Goal: Task Accomplishment & Management: Manage account settings

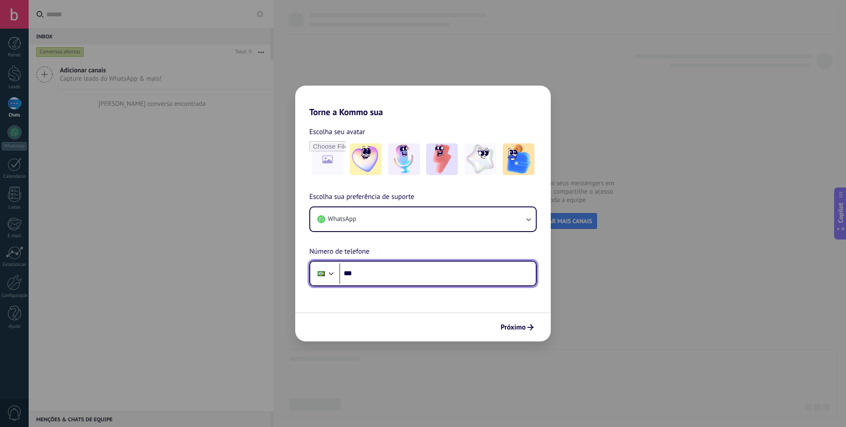
click at [407, 279] on input "***" at bounding box center [437, 273] width 197 height 20
type input "**********"
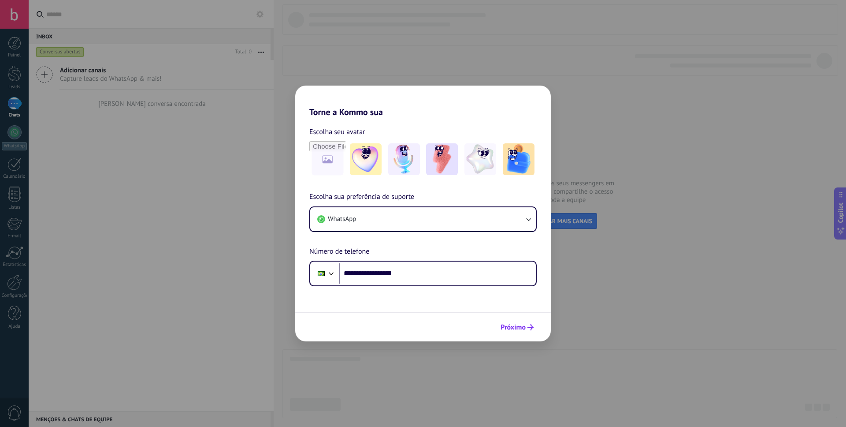
click at [506, 325] on span "Próximo" at bounding box center [513, 327] width 25 height 6
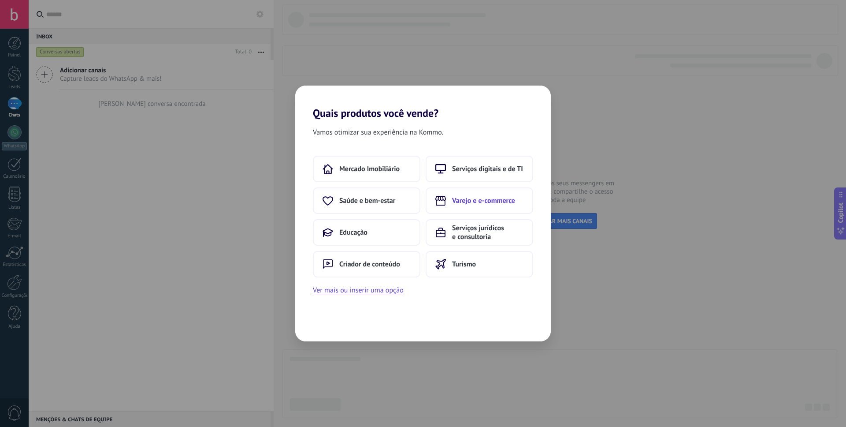
click at [515, 204] on span "Varejo e e-commerce" at bounding box center [483, 200] width 63 height 9
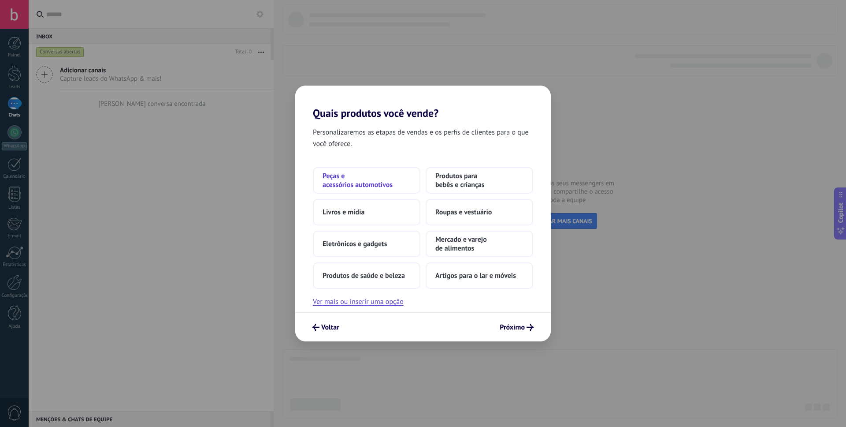
click at [376, 185] on span "Peças e acessórios automotivos" at bounding box center [367, 180] width 88 height 18
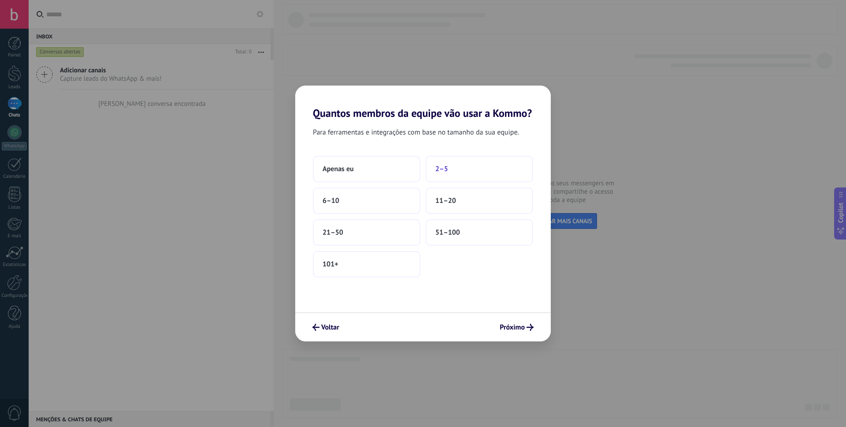
click at [460, 178] on button "2–5" at bounding box center [480, 169] width 108 height 26
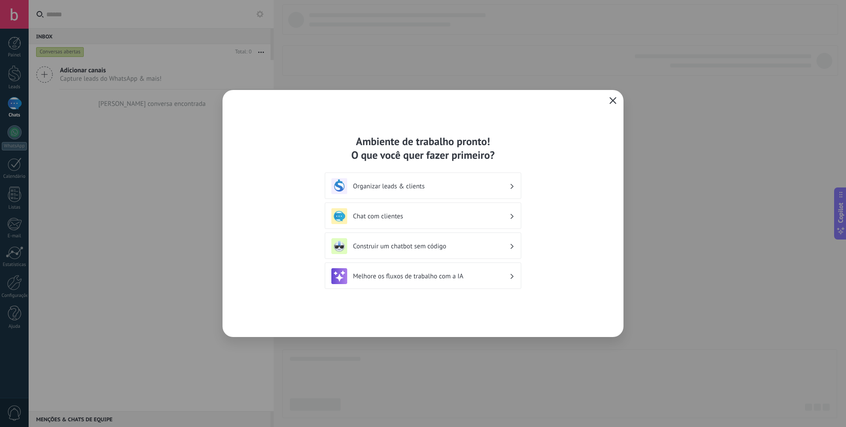
click at [614, 102] on use "button" at bounding box center [613, 100] width 7 height 7
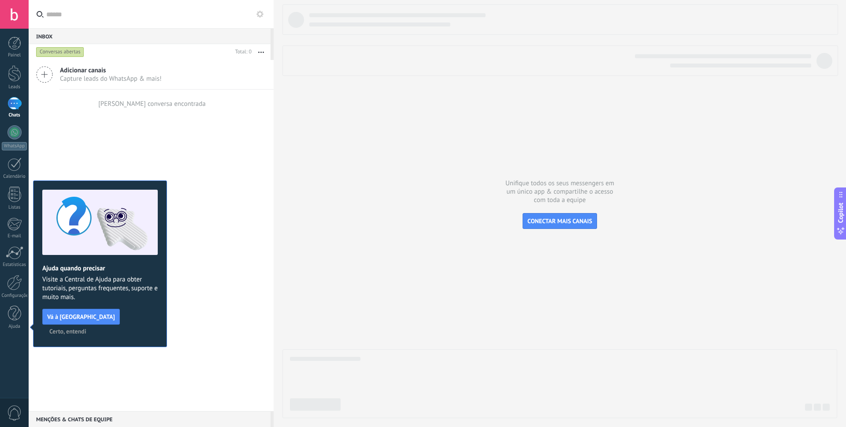
click at [86, 328] on span "Certo, entendi" at bounding box center [67, 331] width 37 height 6
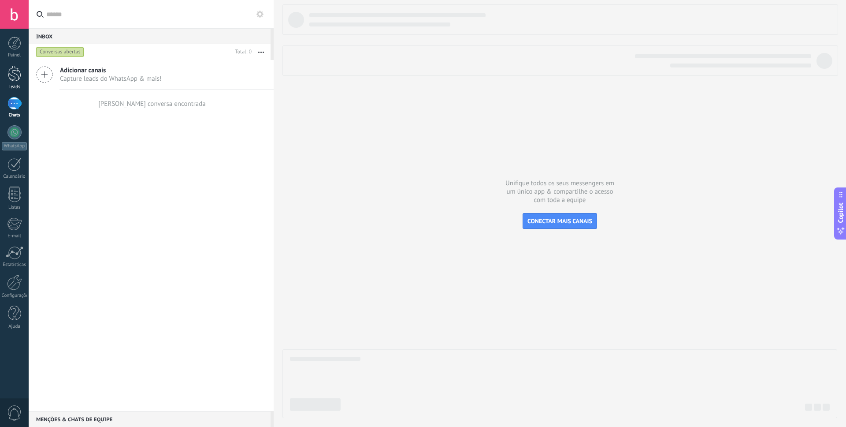
click at [13, 80] on div at bounding box center [14, 73] width 13 height 16
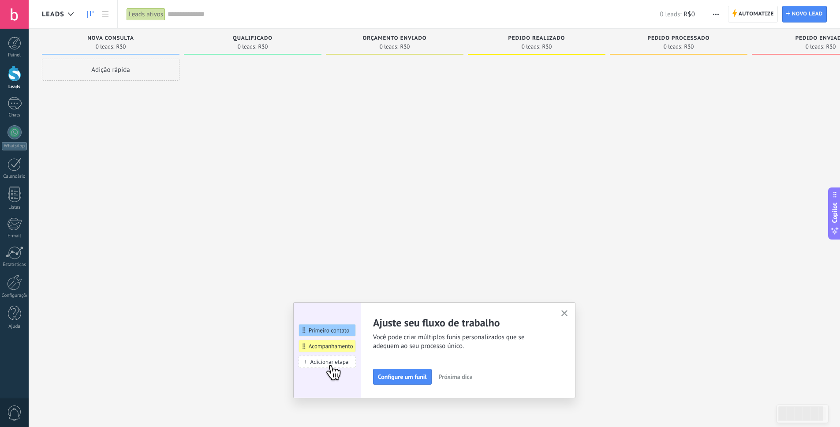
click at [568, 315] on icon "button" at bounding box center [564, 313] width 7 height 7
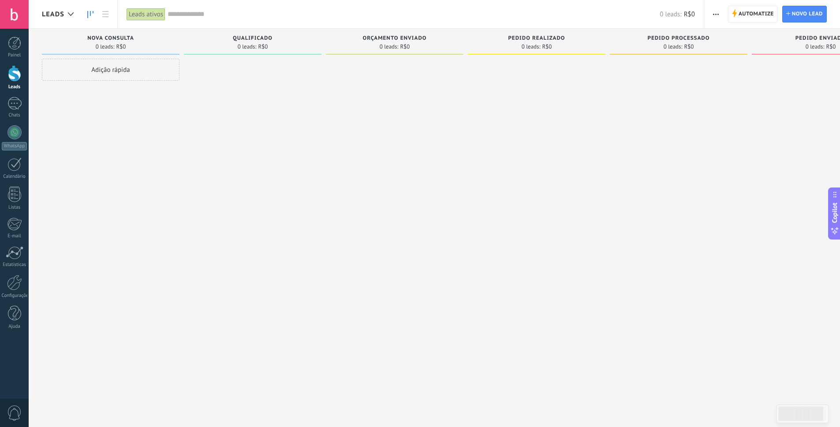
click at [102, 74] on div "Adição rápida" at bounding box center [111, 70] width 138 height 22
click at [113, 112] on input "text" at bounding box center [109, 109] width 129 height 13
type input "*****"
click at [107, 121] on input "text" at bounding box center [109, 122] width 129 height 13
type input "**********"
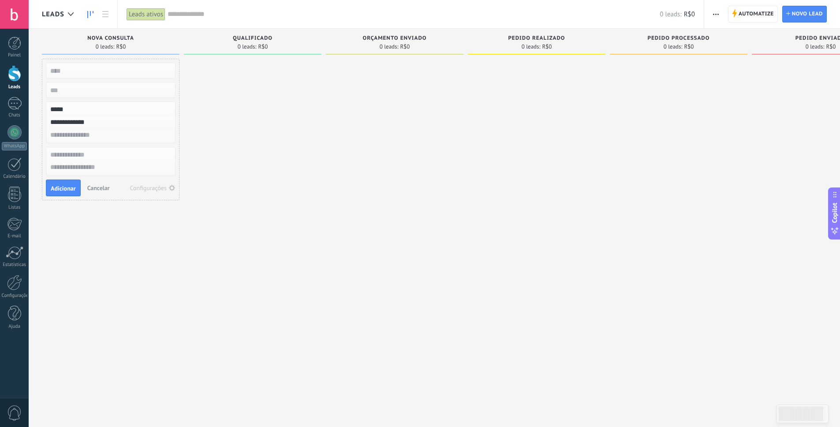
type input "**********"
type textarea "**********"
type input "**********"
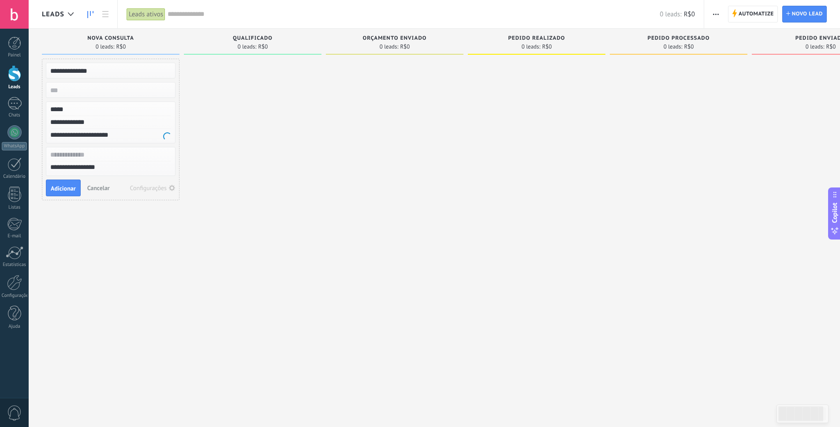
click at [103, 154] on input "text" at bounding box center [109, 155] width 129 height 13
click at [66, 191] on span "Adicionar" at bounding box center [63, 188] width 25 height 6
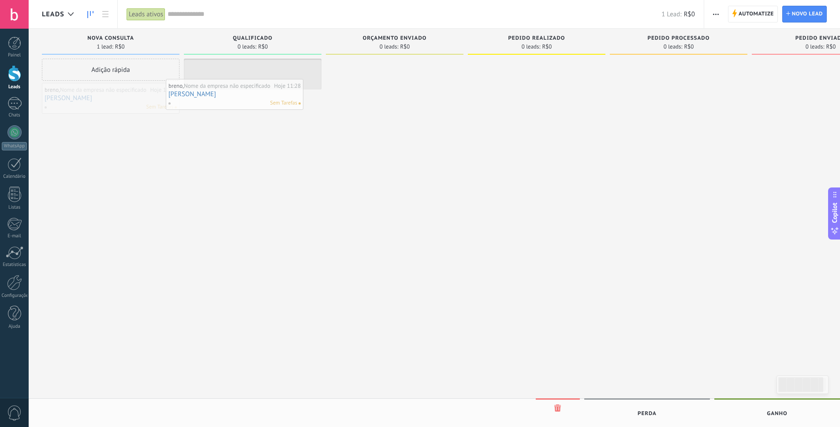
drag, startPoint x: 124, startPoint y: 102, endPoint x: 274, endPoint y: 93, distance: 150.1
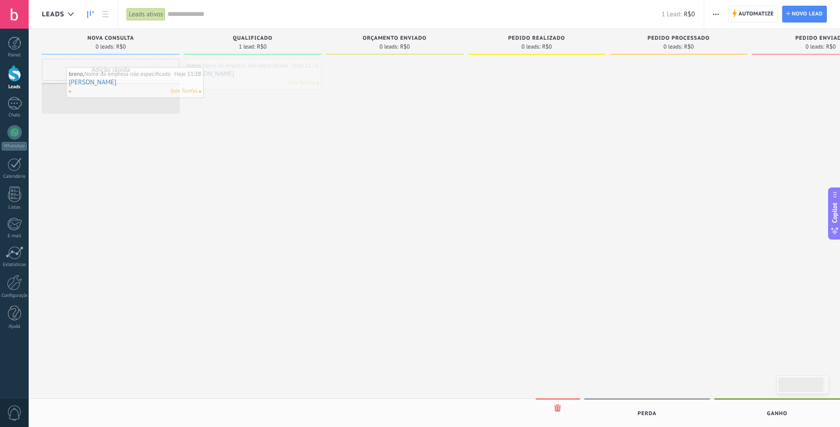
drag, startPoint x: 256, startPoint y: 75, endPoint x: 138, endPoint y: 84, distance: 118.0
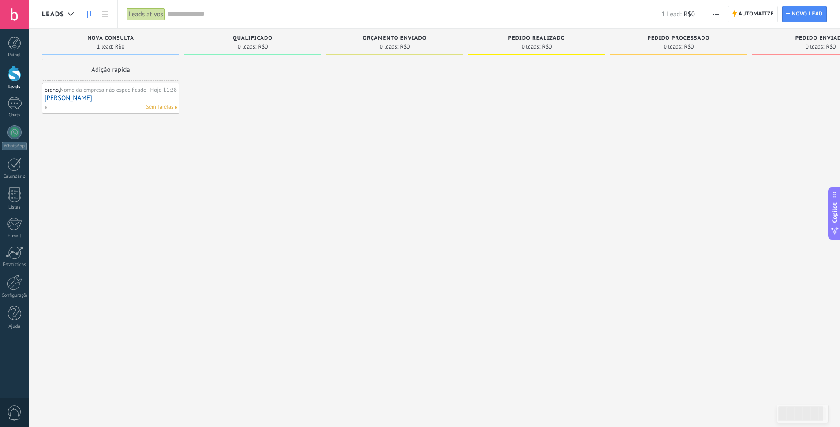
click at [131, 108] on div "Sem Tarefas" at bounding box center [108, 107] width 129 height 8
click at [100, 103] on div "Sem Tarefas" at bounding box center [108, 107] width 129 height 8
click at [69, 92] on span "Nome da empresa não especificado" at bounding box center [103, 89] width 86 height 7
click at [71, 97] on link "[PERSON_NAME]" at bounding box center [111, 97] width 132 height 7
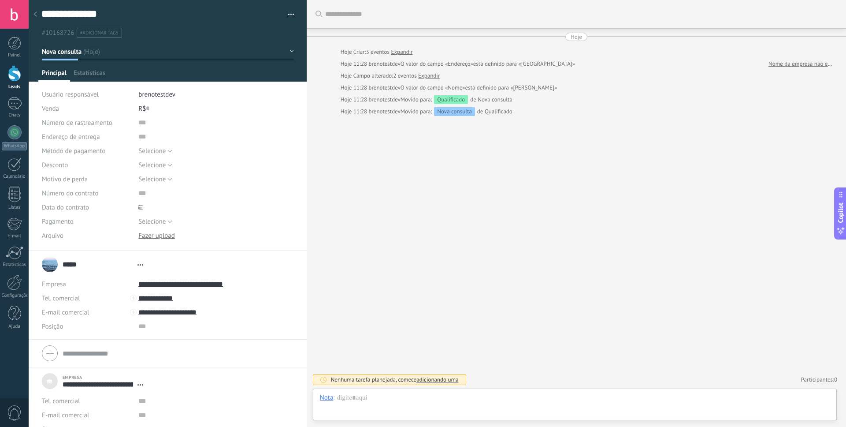
type textarea "**********"
click at [146, 109] on input "text" at bounding box center [148, 108] width 4 height 14
type input "***"
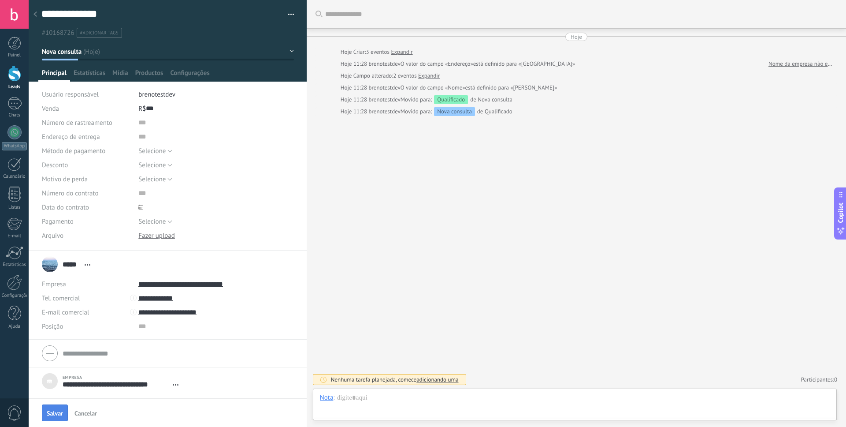
click at [47, 414] on span "Salvar" at bounding box center [55, 413] width 16 height 6
click at [44, 263] on div "***** breno ***** breno Sobrenome Abrir detalhes Copiar nome Desvincular Contat…" at bounding box center [68, 264] width 53 height 22
click at [89, 266] on span "Abrir detalhes Copiar nome Desvincular Contato principal" at bounding box center [87, 264] width 15 height 7
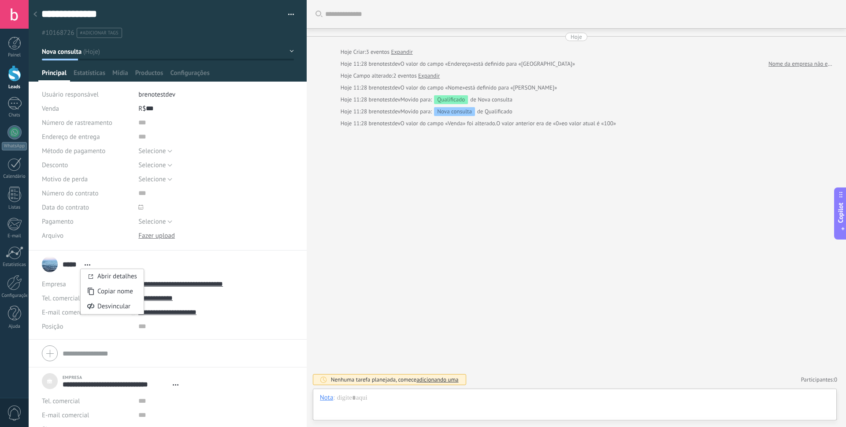
click at [41, 265] on li "***** breno ***** breno Sobrenome Abrir detalhes Copiar nome Desvincular" at bounding box center [168, 294] width 278 height 89
click at [49, 264] on div "***** breno ***** breno Sobrenome Abrir detalhes Copiar nome Desvincular Contat…" at bounding box center [68, 264] width 53 height 22
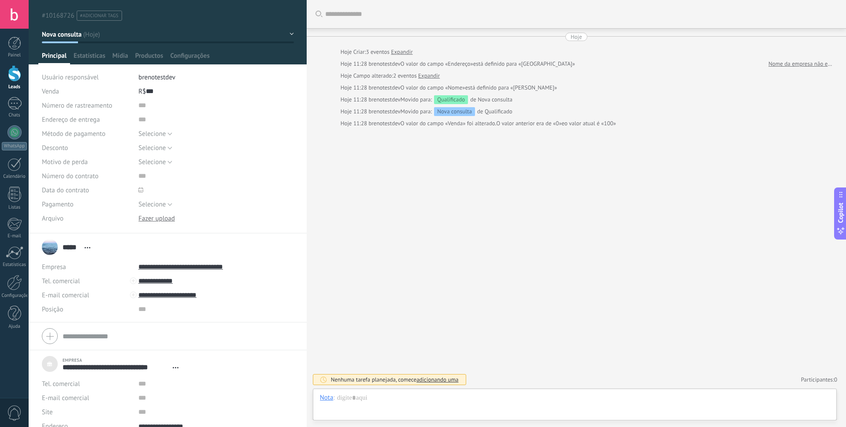
scroll to position [29, 0]
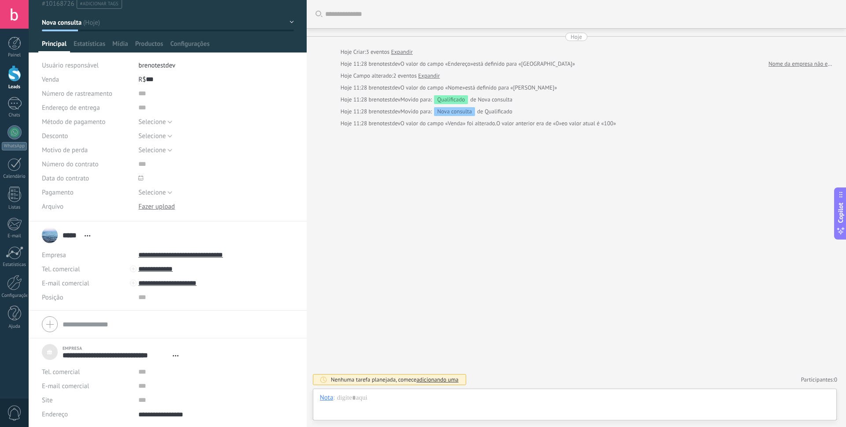
click at [220, 189] on div "Selecione À vista Depósito Selecione" at bounding box center [215, 192] width 155 height 14
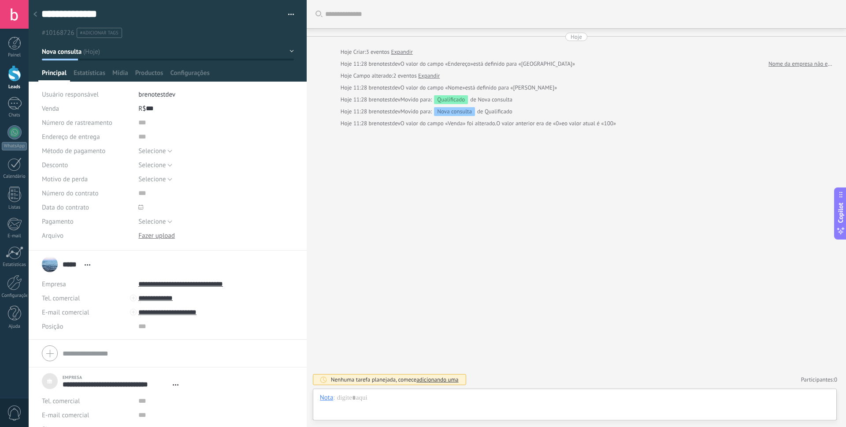
click at [35, 15] on icon at bounding box center [35, 13] width 4 height 5
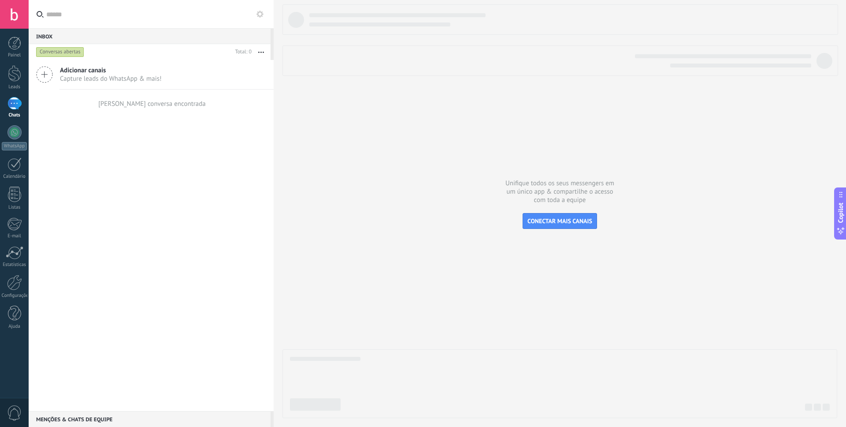
click at [9, 63] on div "Painel Leads Chats WhatsApp Clientes" at bounding box center [14, 187] width 29 height 301
click at [16, 86] on div "Leads" at bounding box center [15, 87] width 26 height 6
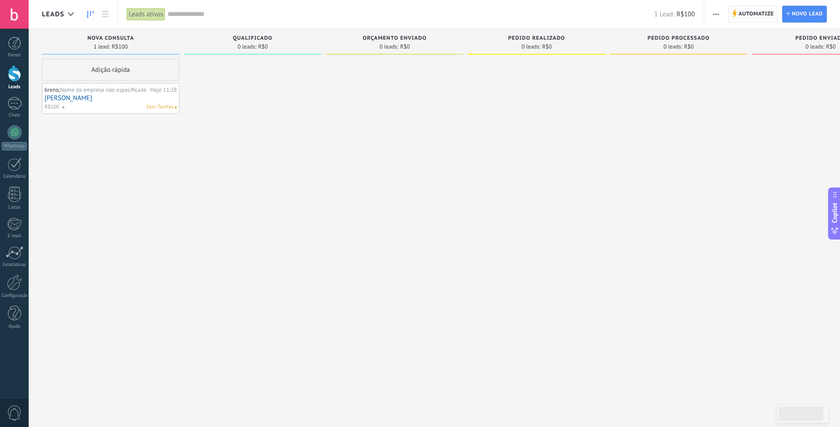
click at [761, 16] on span "Automatize" at bounding box center [755, 14] width 35 height 16
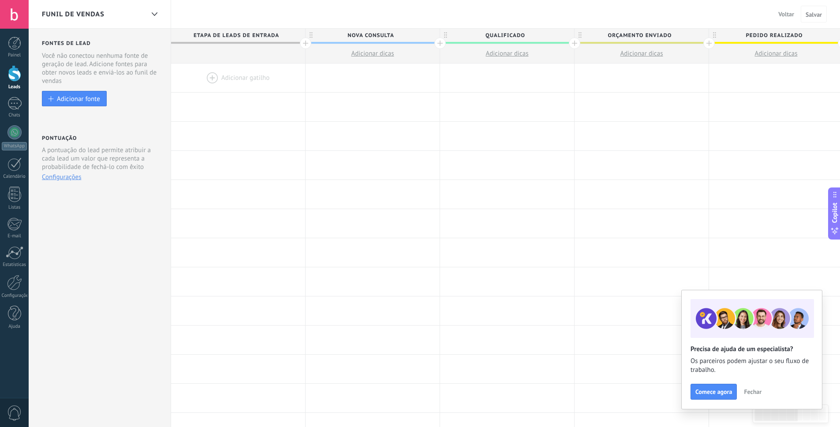
click at [760, 389] on span "Fechar" at bounding box center [753, 391] width 18 height 6
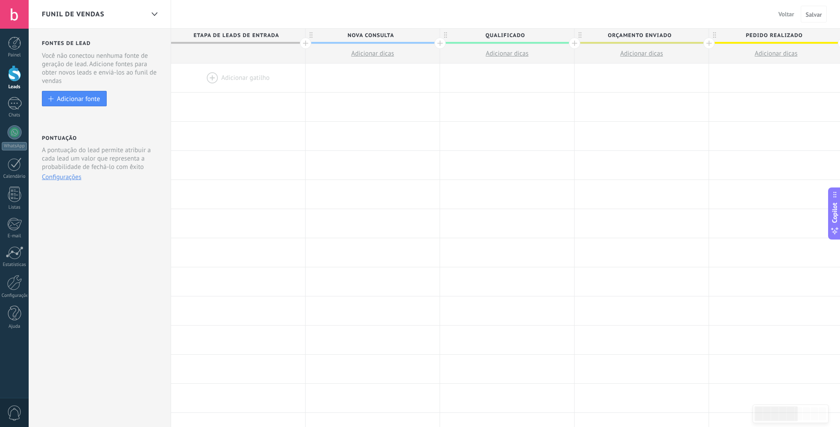
click at [236, 74] on div at bounding box center [238, 77] width 134 height 29
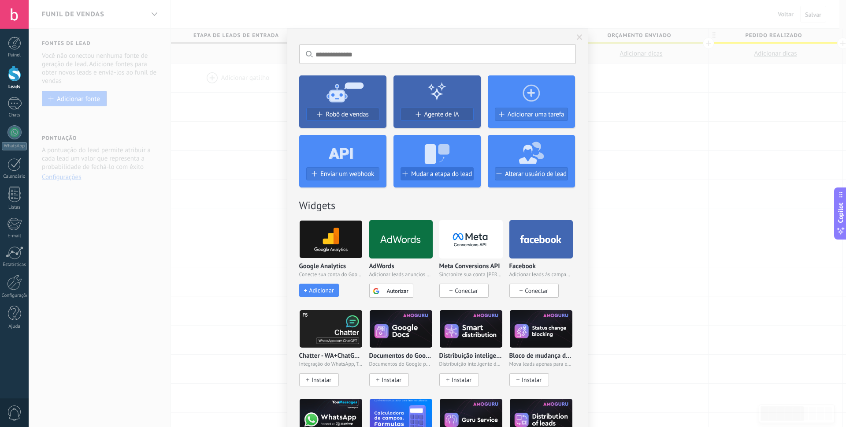
click at [452, 179] on button "Mudar a etapa do lead" at bounding box center [437, 173] width 73 height 13
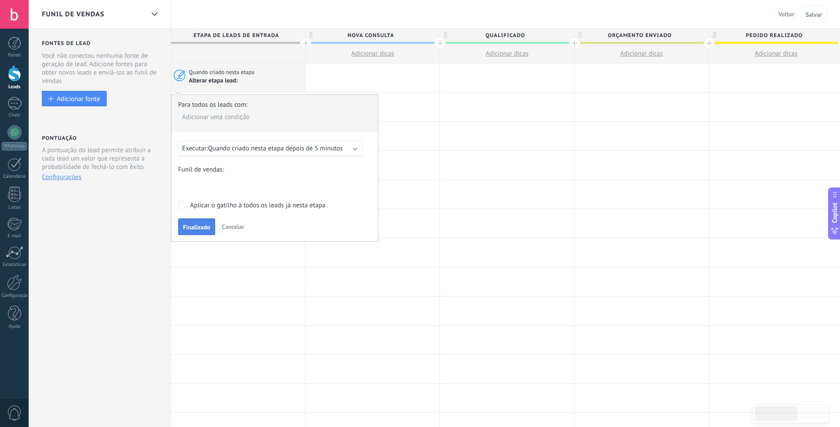
click at [202, 227] on span "Finalizado" at bounding box center [196, 227] width 27 height 6
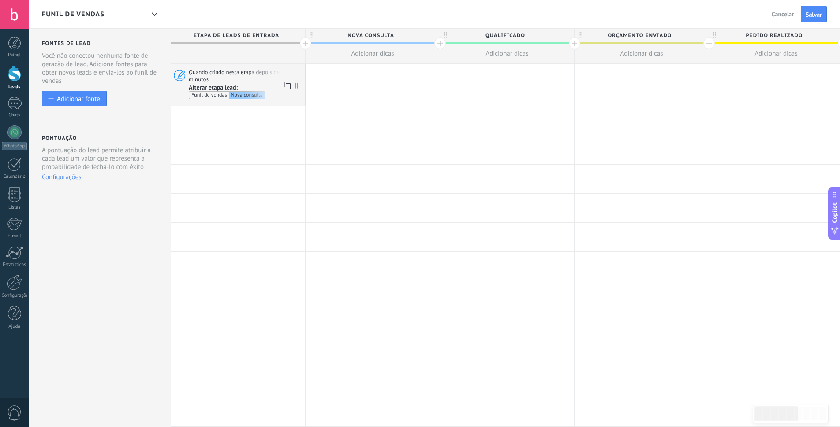
click at [285, 84] on icon at bounding box center [286, 85] width 9 height 11
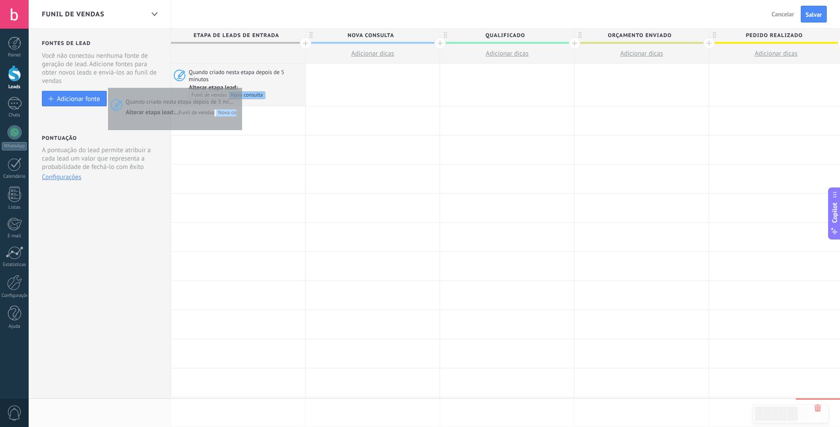
click at [250, 75] on span "Quando criado nesta etapa depois de 5 minutos" at bounding box center [246, 75] width 114 height 15
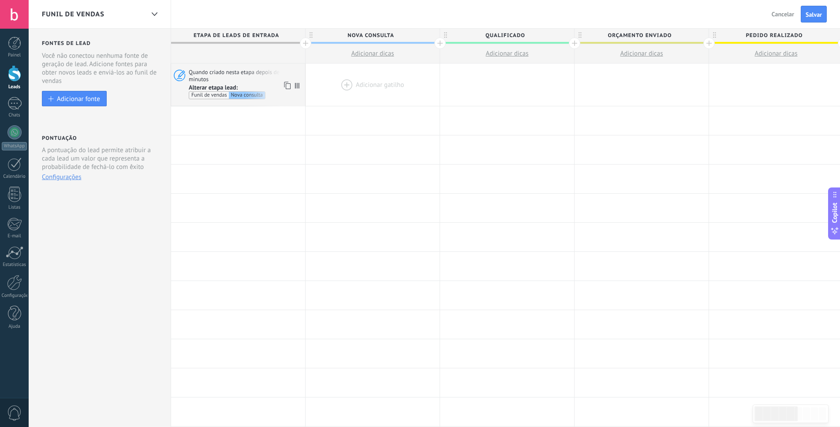
drag, startPoint x: 295, startPoint y: 86, endPoint x: 310, endPoint y: 87, distance: 15.5
click at [295, 86] on icon at bounding box center [297, 86] width 4 height 6
click at [324, 85] on div at bounding box center [372, 84] width 134 height 42
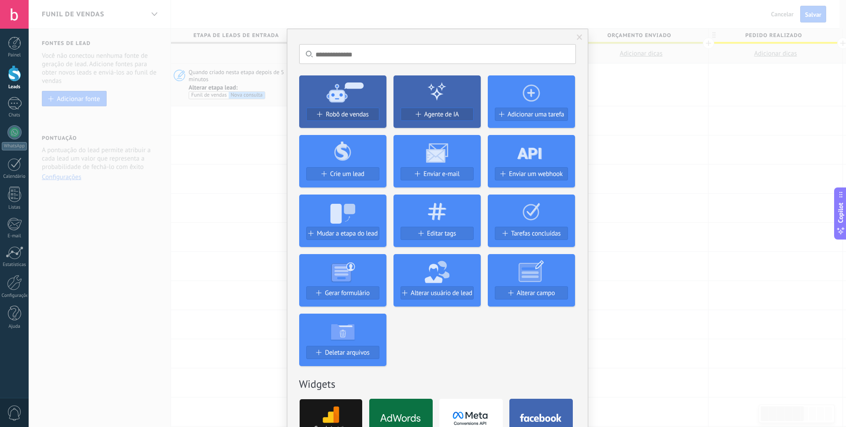
click at [324, 85] on icon at bounding box center [342, 92] width 87 height 32
click at [582, 38] on span at bounding box center [580, 37] width 15 height 15
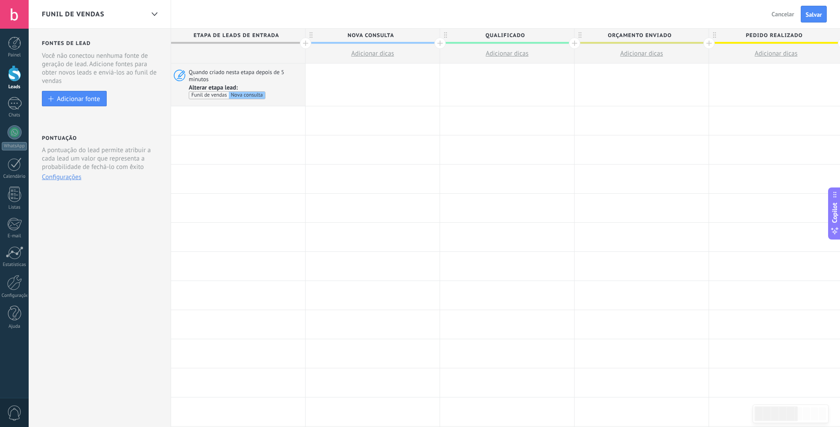
click at [784, 16] on span "Cancelar" at bounding box center [782, 14] width 22 height 8
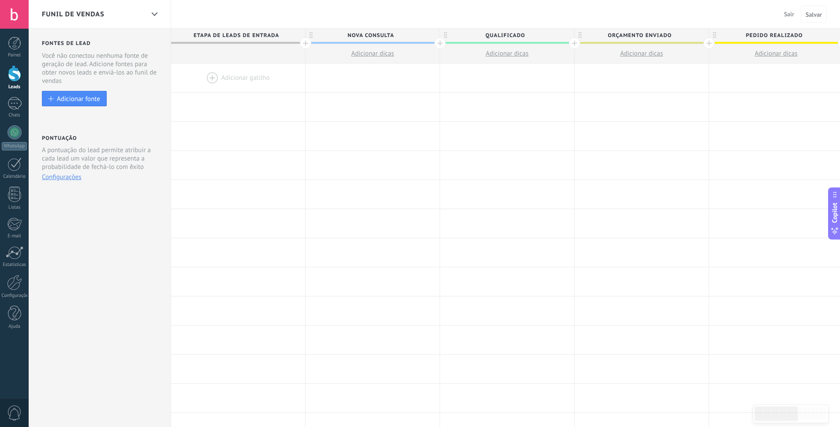
click at [784, 16] on span "Sair" at bounding box center [789, 14] width 10 height 8
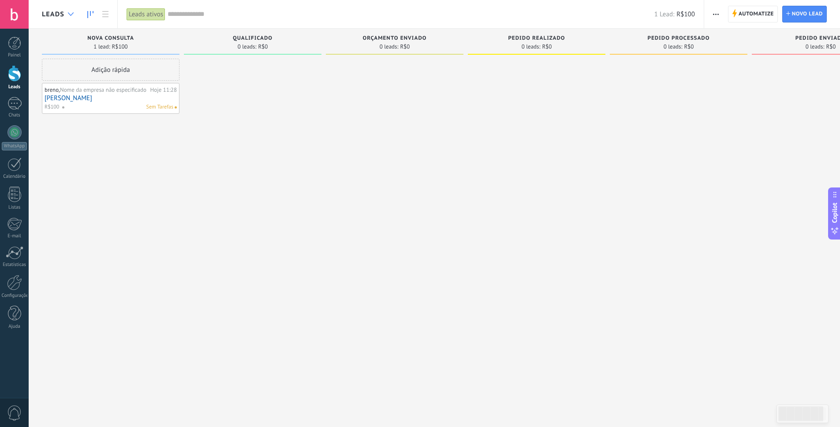
click at [75, 15] on div at bounding box center [70, 14] width 15 height 17
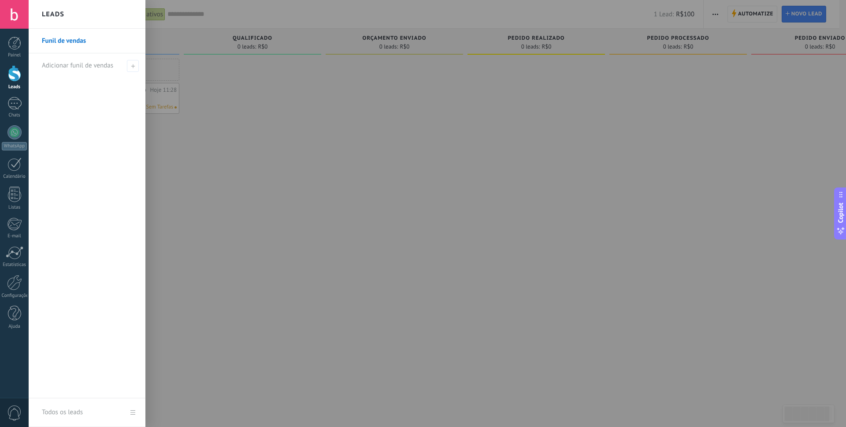
click at [249, 115] on div at bounding box center [452, 213] width 846 height 427
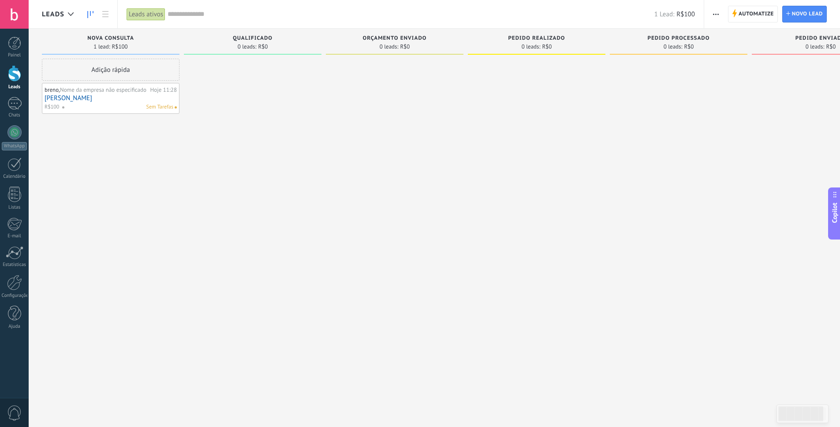
click at [112, 103] on div "Sem Tarefas" at bounding box center [118, 107] width 112 height 8
click at [102, 91] on span "Nome da empresa não especificado" at bounding box center [103, 89] width 86 height 7
click at [54, 90] on div "breno, Nome da empresa não especificado" at bounding box center [97, 89] width 104 height 7
click at [56, 97] on link "[PERSON_NAME]" at bounding box center [111, 97] width 132 height 7
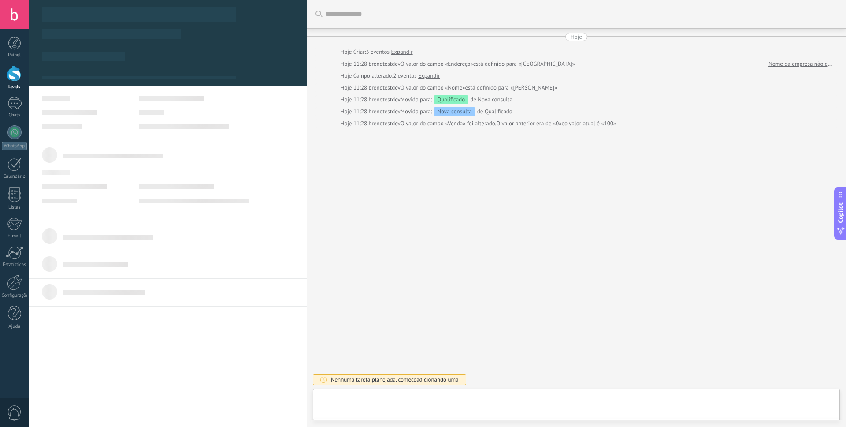
type textarea "**********"
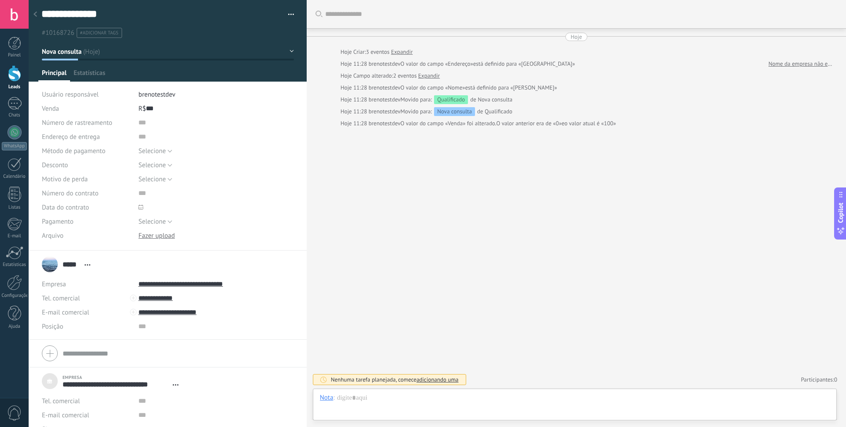
scroll to position [9, 0]
click at [160, 155] on button "Selecione" at bounding box center [155, 151] width 34 height 14
click at [191, 137] on input "text" at bounding box center [204, 137] width 132 height 14
click at [178, 126] on input "text" at bounding box center [204, 122] width 132 height 14
click at [179, 141] on input "text" at bounding box center [204, 137] width 132 height 14
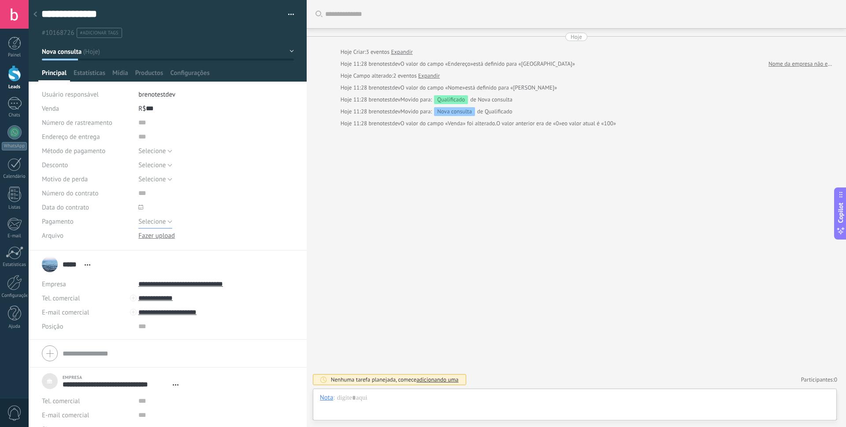
click at [160, 219] on span "Selecione" at bounding box center [151, 221] width 27 height 8
click at [207, 201] on div at bounding box center [215, 207] width 155 height 14
click at [289, 45] on button "Nova consulta" at bounding box center [168, 52] width 252 height 16
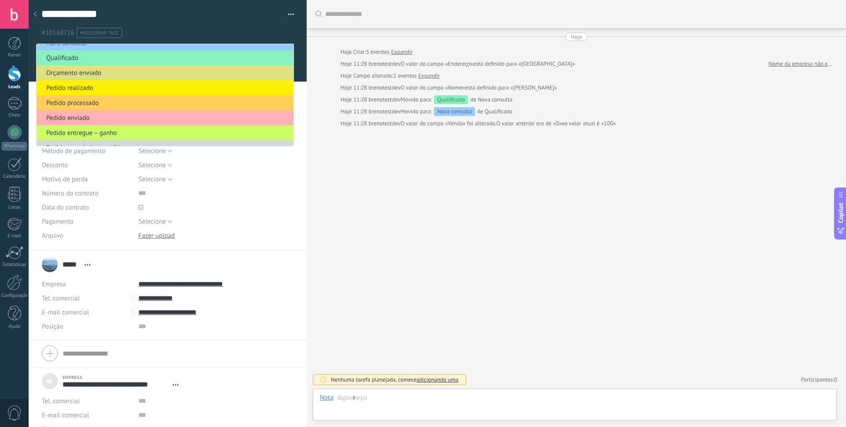
scroll to position [18, 0]
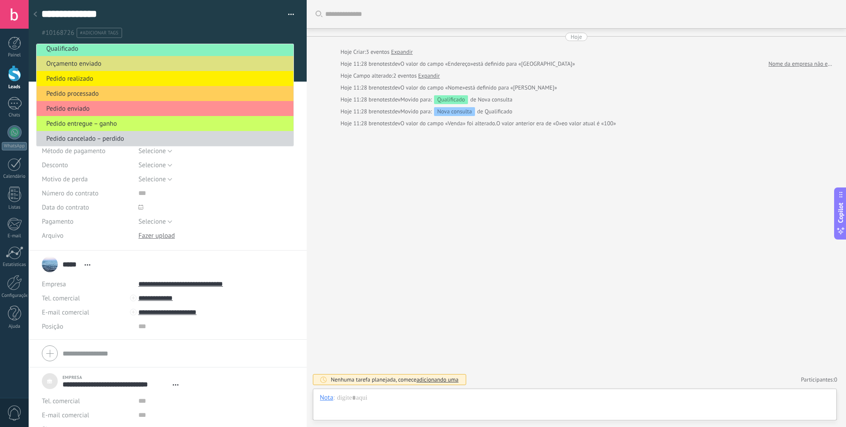
click at [365, 179] on div "Buscar Carregar mais Hoje Hoje Criar: 3 eventos Expandir Hoje 11:28 brenotestde…" at bounding box center [576, 213] width 539 height 427
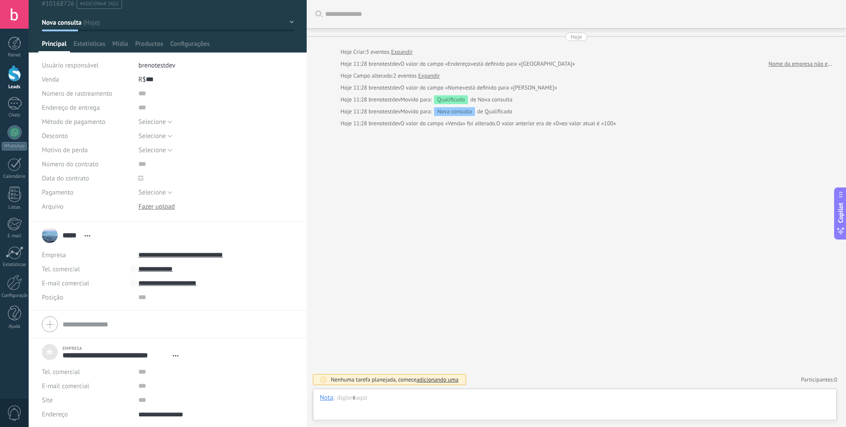
scroll to position [0, 0]
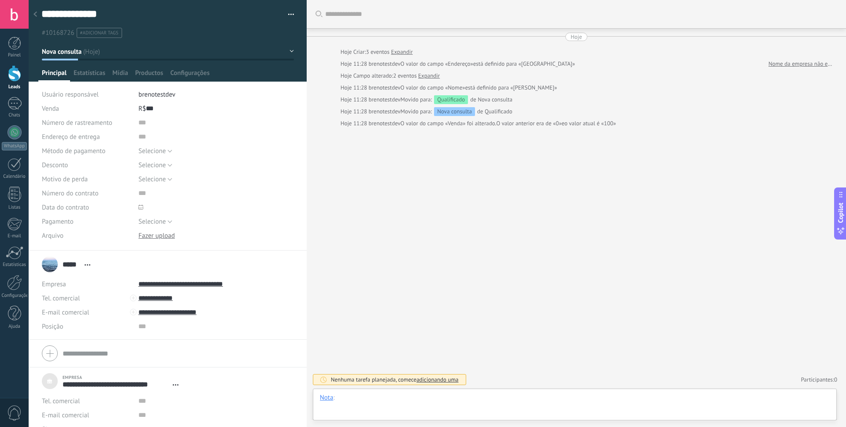
click at [385, 407] on div at bounding box center [575, 406] width 510 height 26
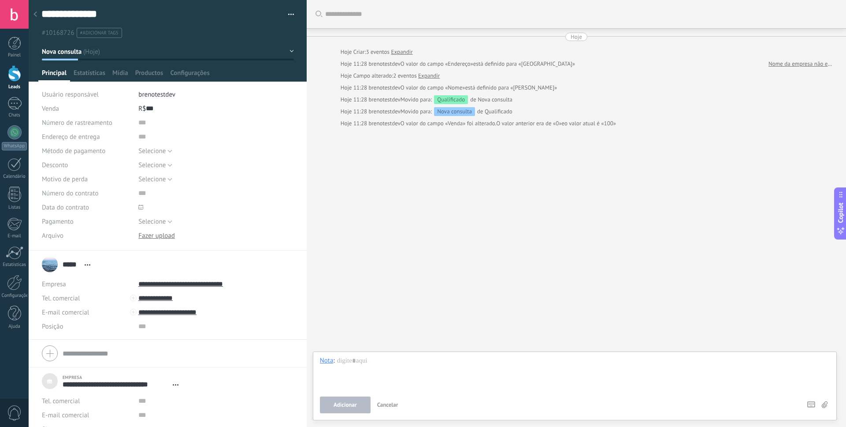
click at [416, 279] on div "Buscar Carregar mais Hoje Hoje Criar: 3 eventos Expandir Hoje 11:28 brenotestde…" at bounding box center [576, 213] width 539 height 427
click at [89, 79] on span "Estatísticas" at bounding box center [90, 75] width 32 height 13
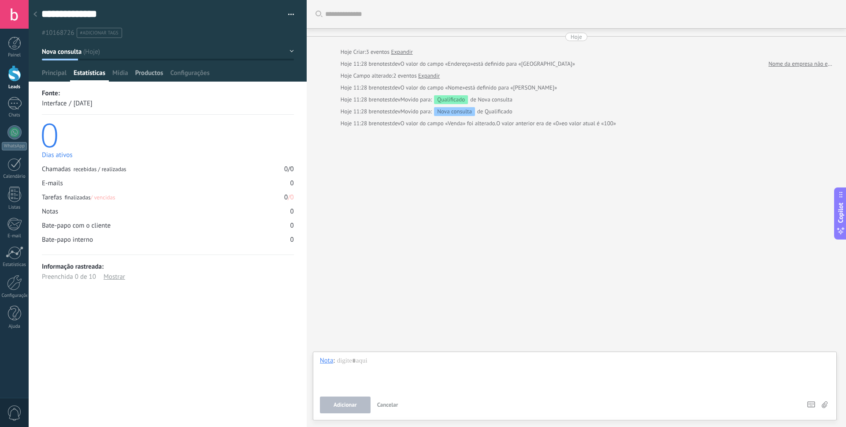
click at [141, 73] on span "Productos" at bounding box center [149, 75] width 28 height 13
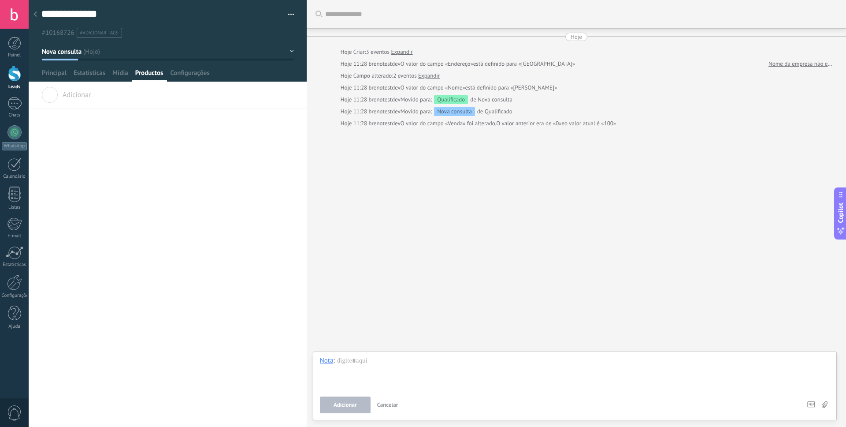
click at [154, 70] on span "Productos" at bounding box center [149, 75] width 28 height 13
click at [167, 71] on div "Configurações" at bounding box center [190, 75] width 46 height 13
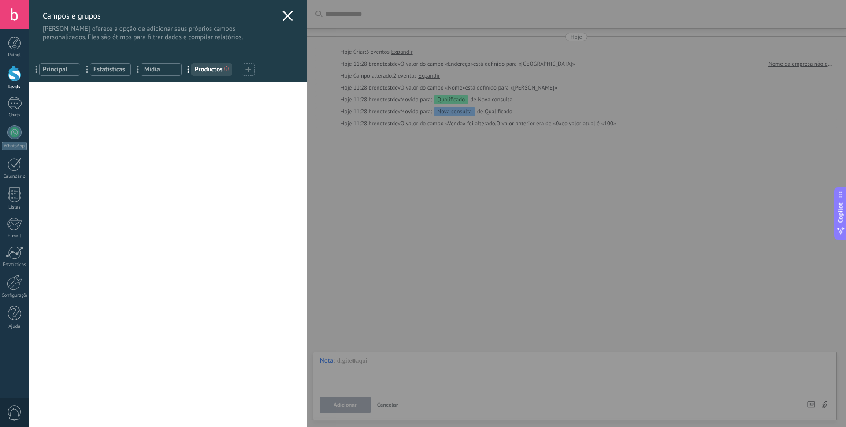
click at [284, 18] on icon at bounding box center [288, 16] width 11 height 11
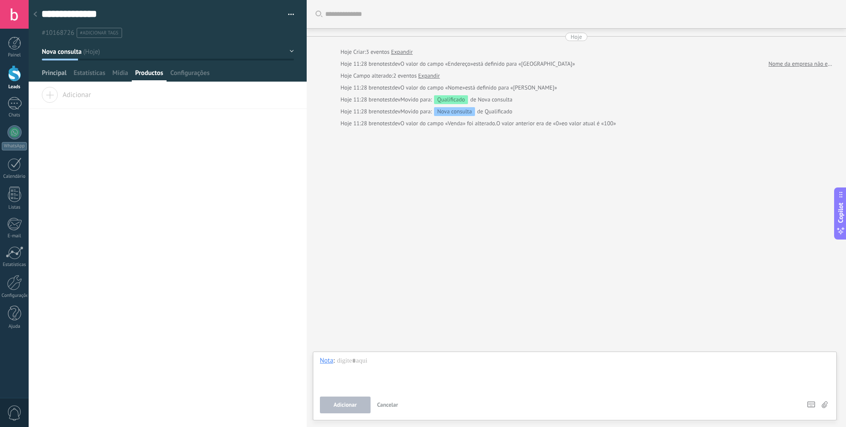
click at [58, 71] on span "Principal" at bounding box center [54, 75] width 25 height 13
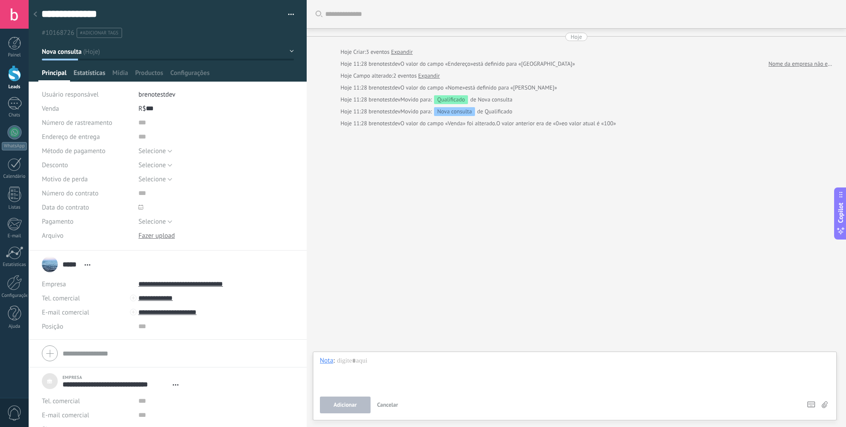
click at [92, 76] on span "Estatísticas" at bounding box center [90, 75] width 32 height 13
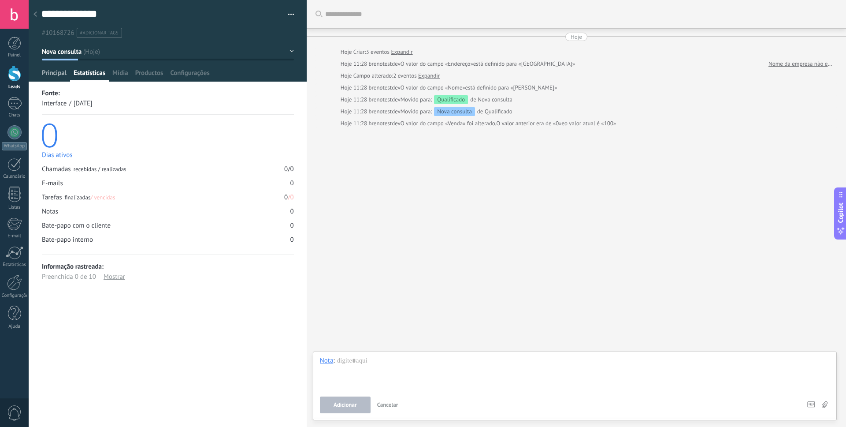
click at [53, 73] on span "Principal" at bounding box center [54, 75] width 25 height 13
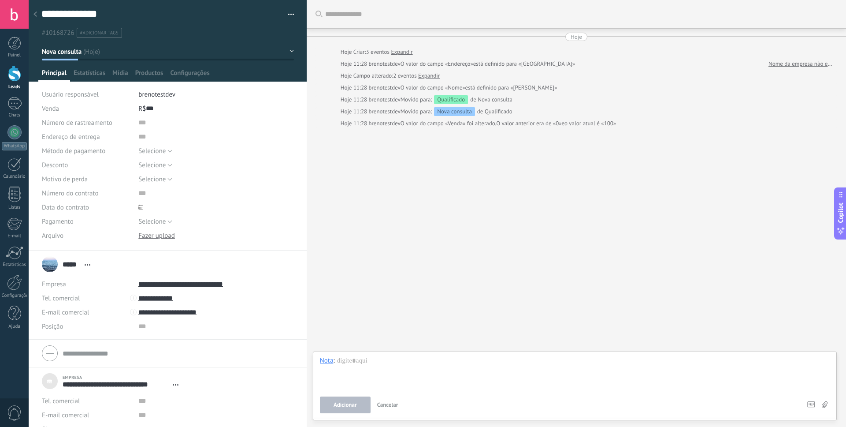
click at [35, 10] on div at bounding box center [35, 14] width 12 height 17
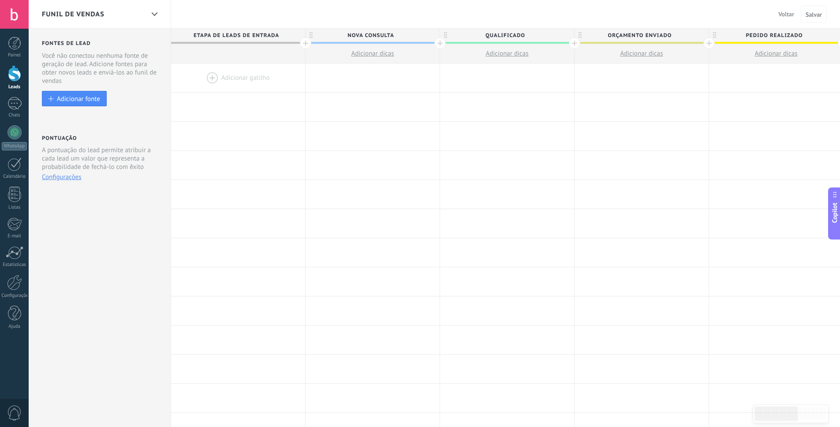
click at [759, 10] on div "Funil de vendas Voltar Cancelar Salvar" at bounding box center [434, 14] width 811 height 29
click at [256, 86] on div at bounding box center [238, 77] width 134 height 29
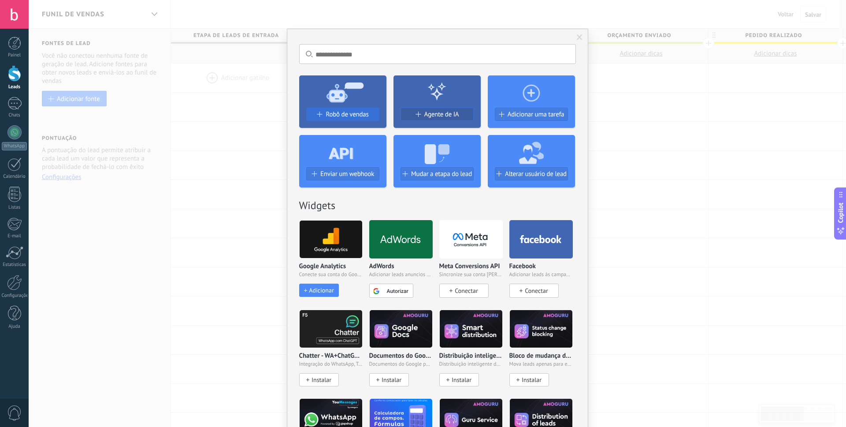
click at [324, 115] on div "Robô de vendas" at bounding box center [343, 114] width 72 height 7
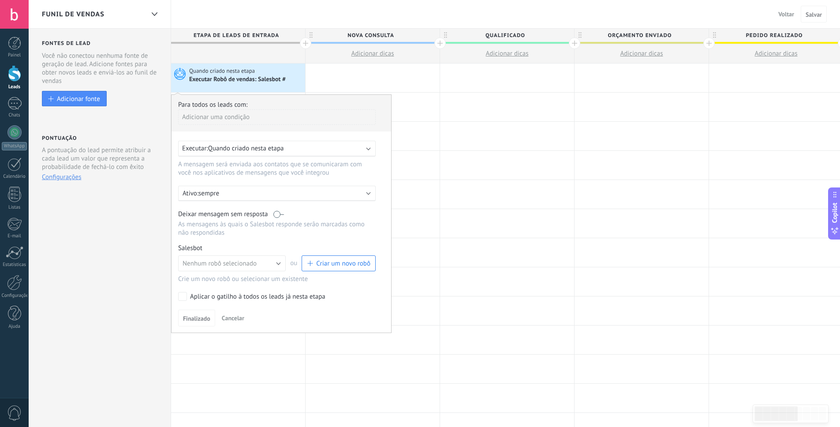
click at [355, 153] on div "Executar: Quando criado nesta etapa" at bounding box center [276, 149] width 197 height 16
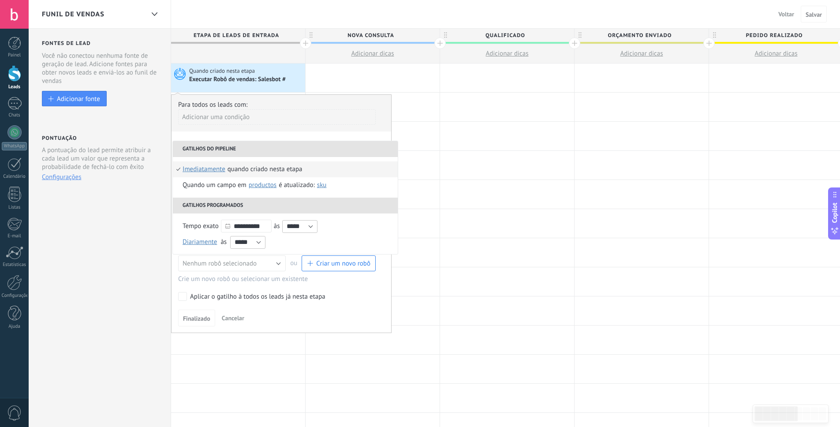
click at [280, 127] on div "Adicionar uma condição" at bounding box center [276, 120] width 197 height 22
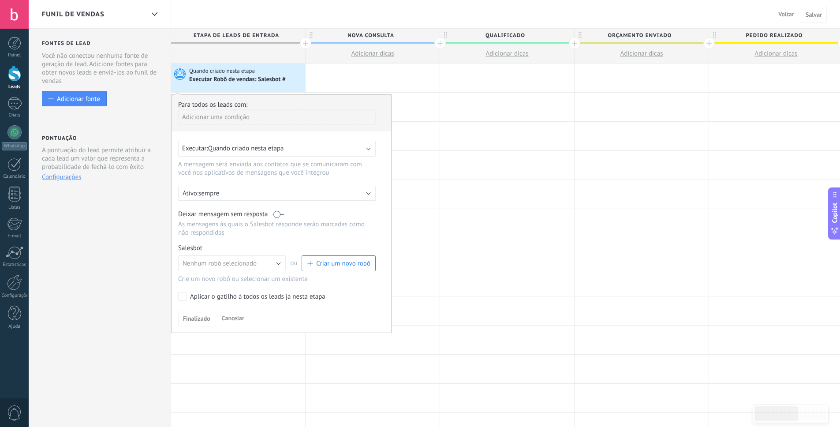
click at [299, 198] on div "Ativo: sempre" at bounding box center [276, 193] width 197 height 15
click at [335, 165] on div at bounding box center [281, 214] width 220 height 238
click at [499, 164] on div at bounding box center [507, 165] width 134 height 29
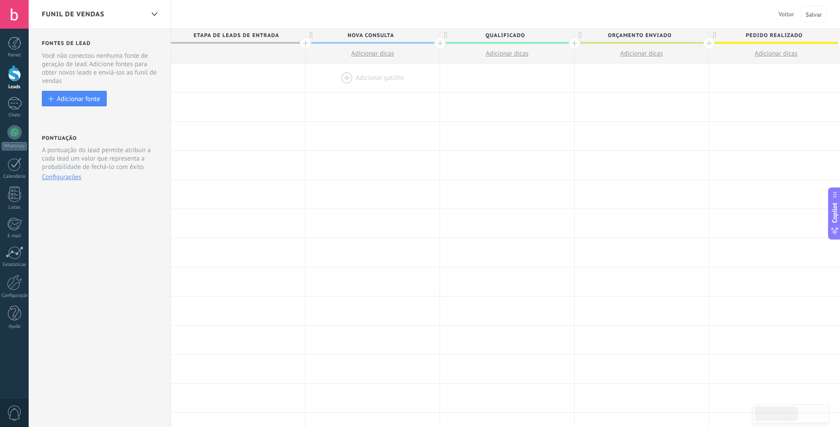
click at [371, 76] on div at bounding box center [372, 77] width 134 height 29
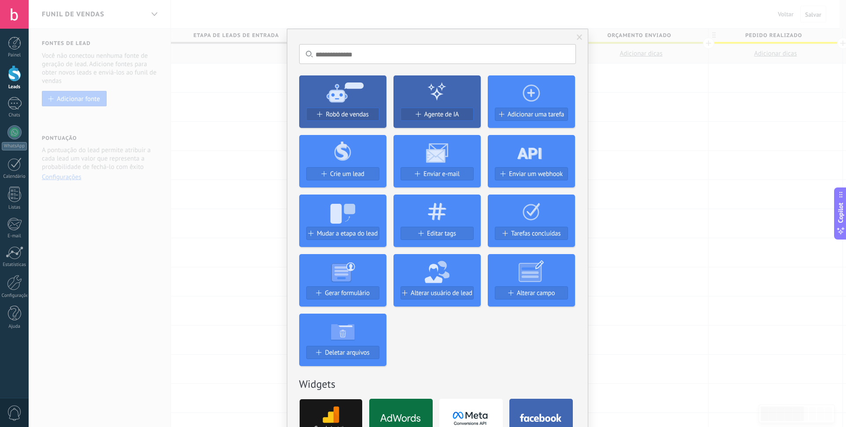
click at [581, 31] on span at bounding box center [580, 37] width 15 height 15
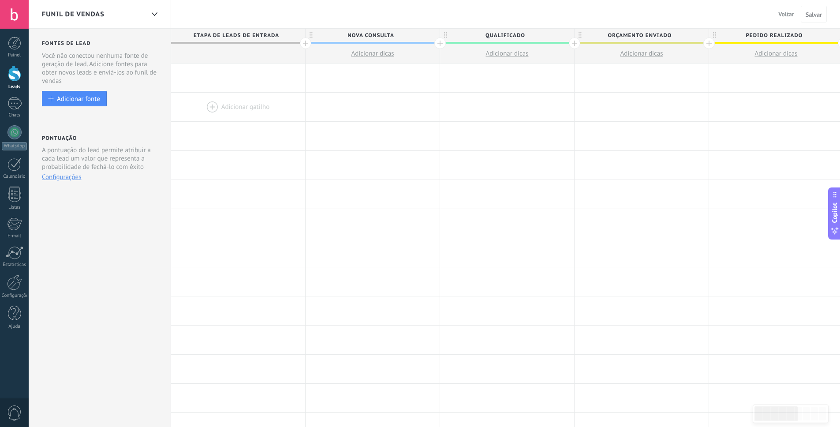
click at [228, 101] on div at bounding box center [238, 107] width 134 height 29
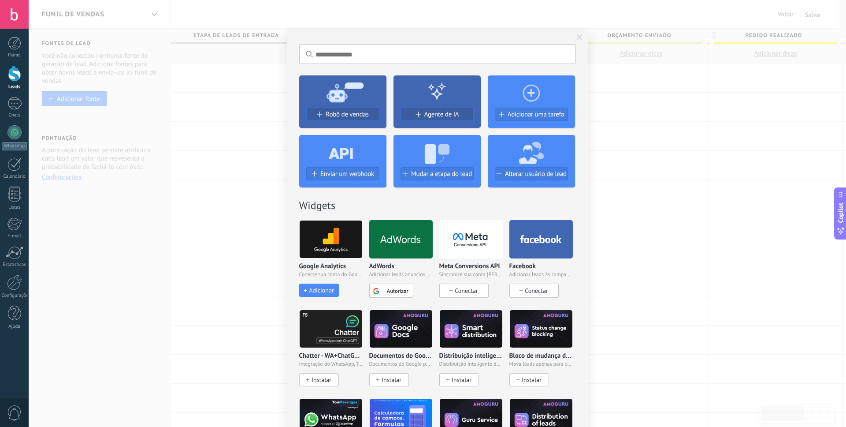
click at [609, 159] on div "Sem resultados. Robô de vendas Agente de IA Adicionar uma tarefa Enviar um webh…" at bounding box center [438, 213] width 818 height 427
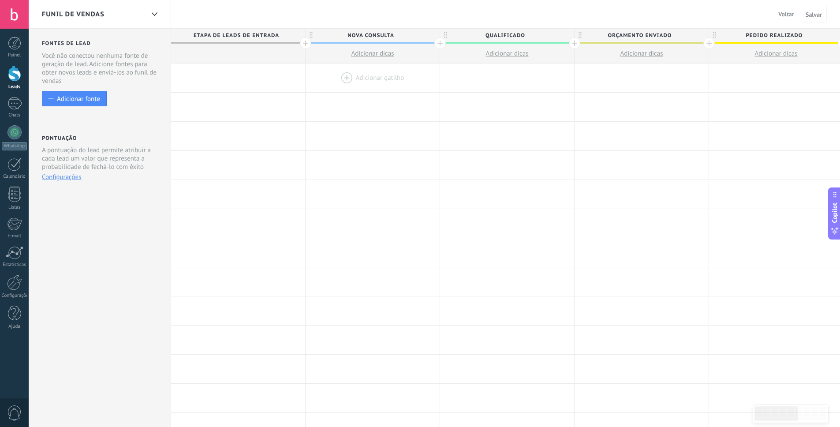
click at [375, 88] on div at bounding box center [372, 77] width 134 height 29
click at [374, 86] on div at bounding box center [372, 77] width 134 height 29
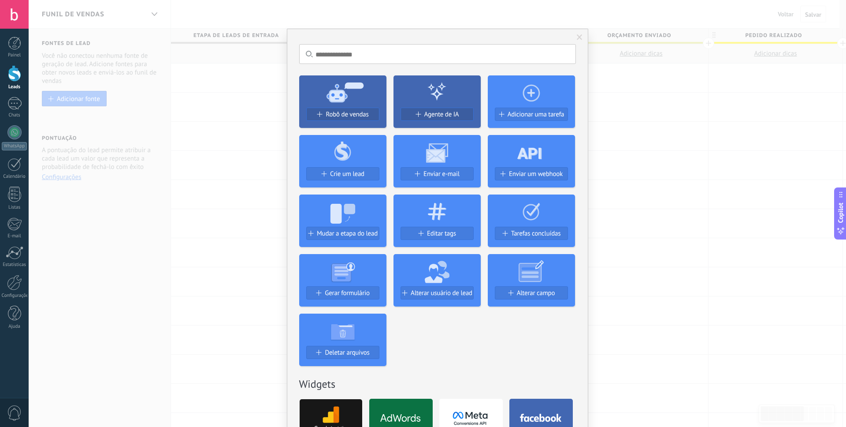
click at [633, 183] on div "Sem resultados. Robô de vendas Agente de IA Adicionar uma tarefa Crie um lead E…" at bounding box center [438, 213] width 818 height 427
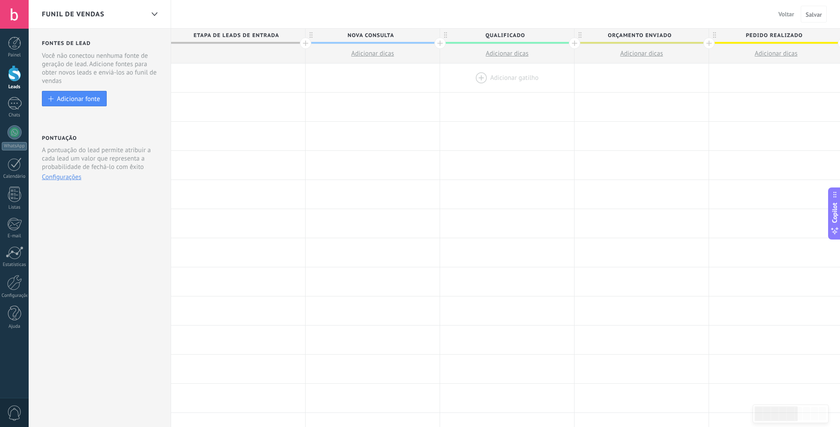
click at [517, 77] on div at bounding box center [507, 77] width 134 height 29
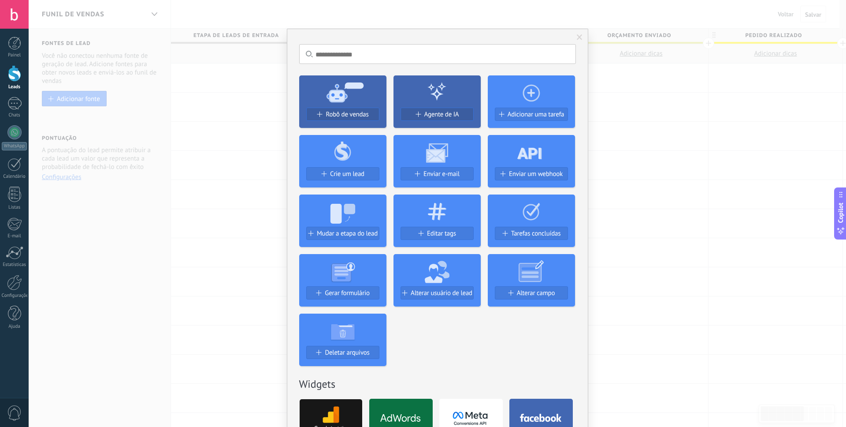
click at [613, 141] on div "Sem resultados. Robô de vendas Agente de IA Adicionar uma tarefa Crie um lead E…" at bounding box center [438, 213] width 818 height 427
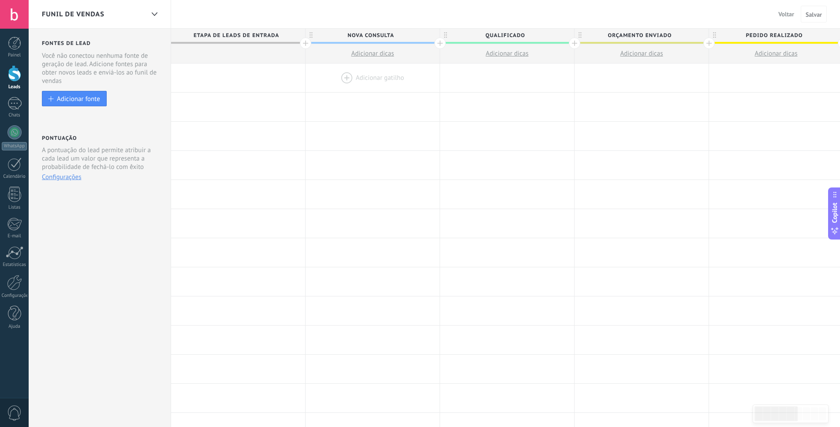
click at [376, 79] on div at bounding box center [372, 77] width 134 height 29
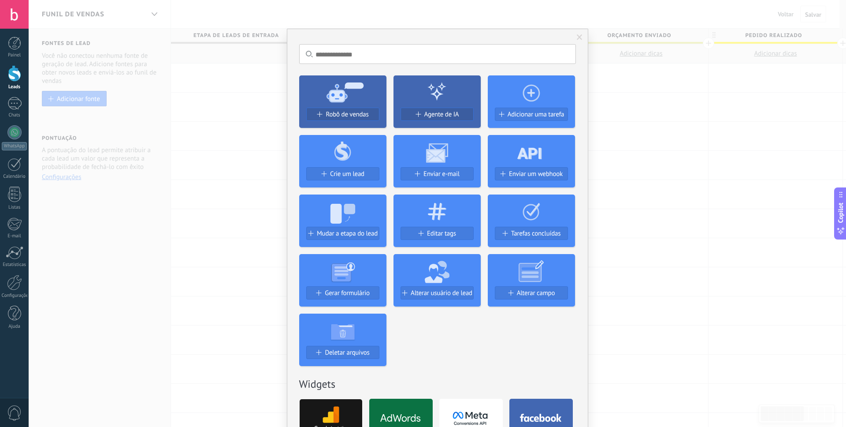
click at [328, 96] on use at bounding box center [345, 92] width 37 height 20
click at [321, 113] on div "Robô de vendas" at bounding box center [343, 114] width 72 height 7
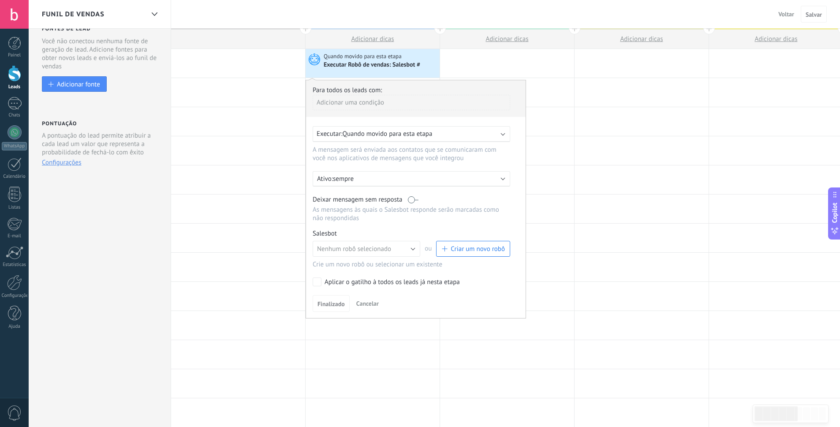
scroll to position [121, 0]
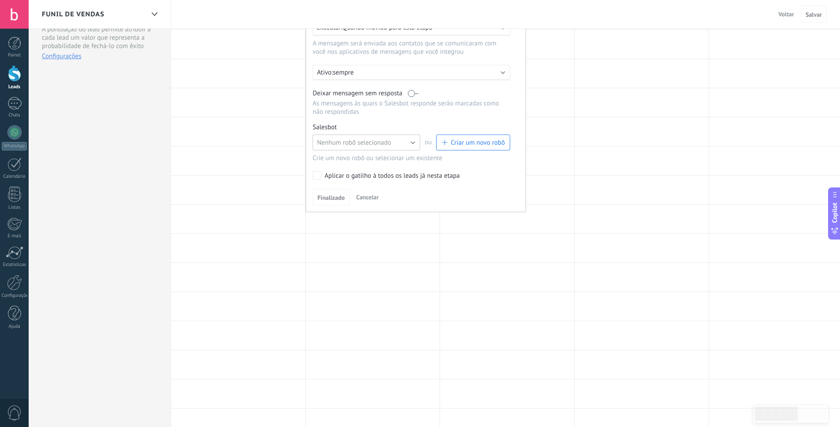
click at [380, 138] on button "Nenhum robô selecionado" at bounding box center [367, 142] width 108 height 16
click at [380, 138] on li "Nenhum robô selecionado" at bounding box center [363, 142] width 112 height 15
click at [378, 171] on div "Aplicar o gatilho à todos os leads já nesta etapa" at bounding box center [391, 175] width 135 height 9
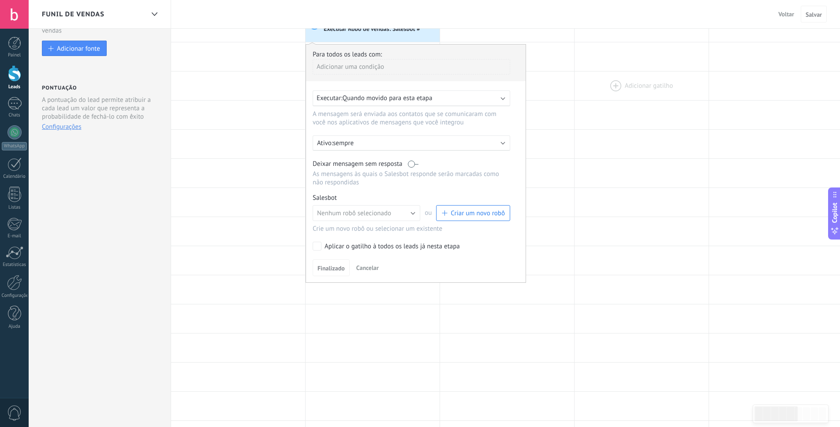
scroll to position [41, 0]
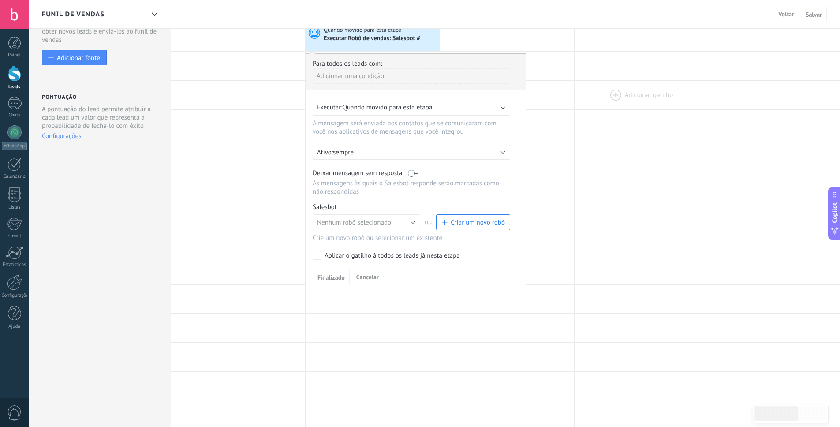
click at [577, 100] on div at bounding box center [641, 95] width 134 height 29
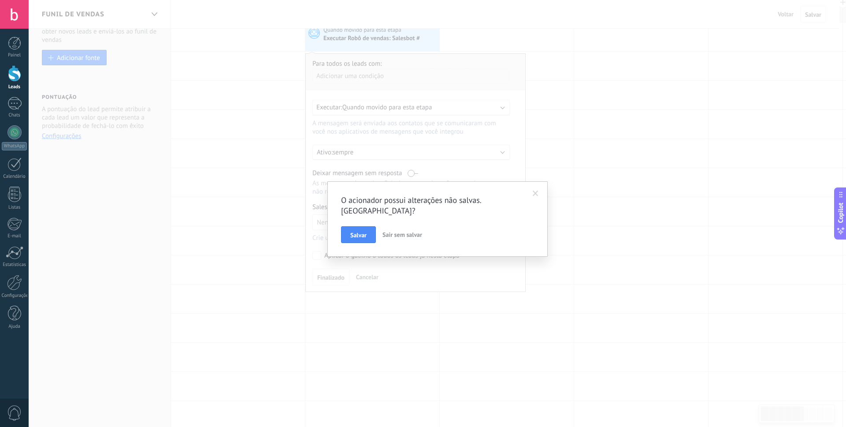
click at [402, 231] on span "Sair sem salvar" at bounding box center [403, 235] width 40 height 8
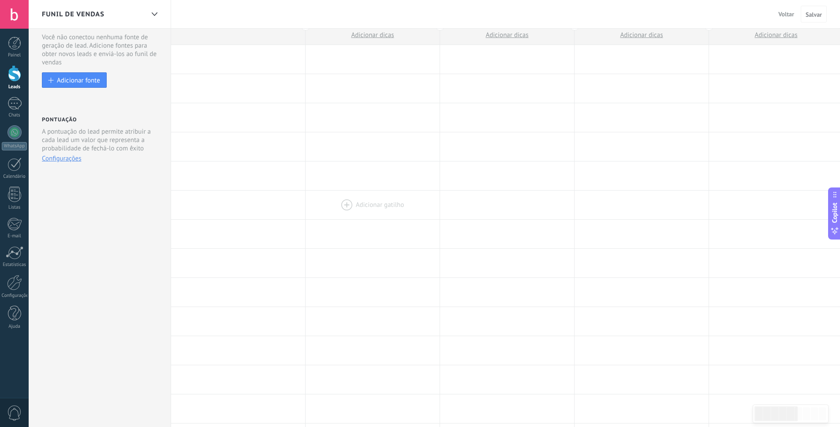
scroll to position [0, 0]
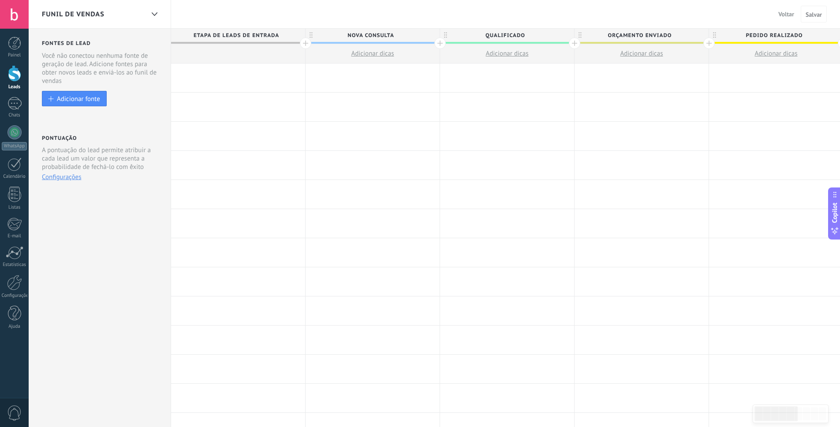
click at [789, 13] on span "Voltar" at bounding box center [786, 14] width 16 height 8
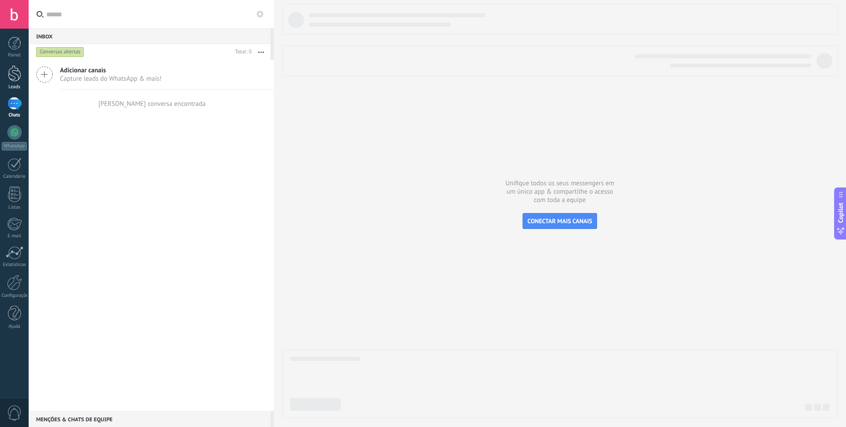
click at [14, 76] on div at bounding box center [14, 73] width 13 height 16
